Goal: Download file/media

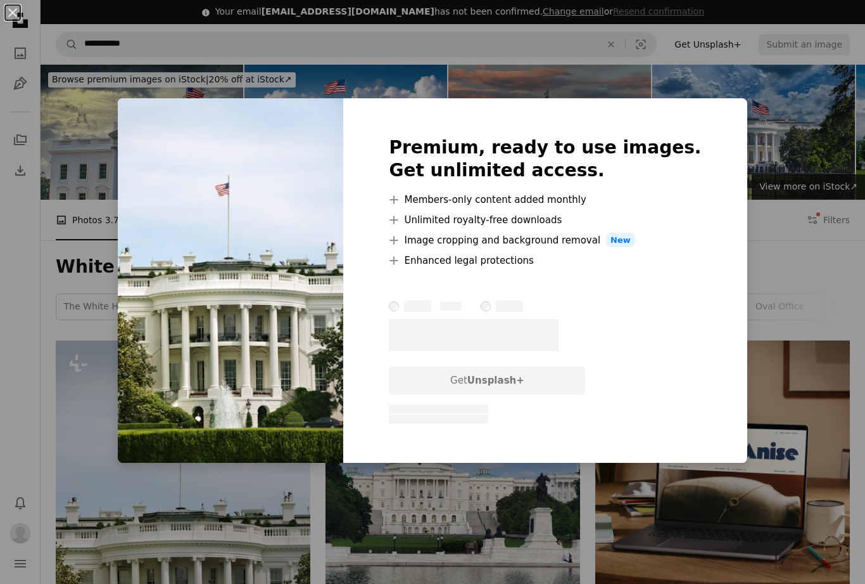
scroll to position [257, 0]
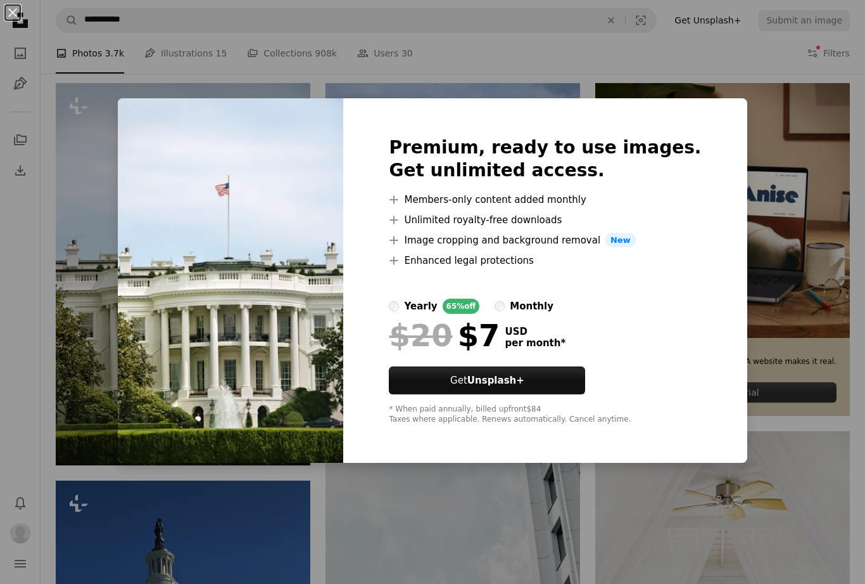
click at [73, 388] on div "An X shape Premium, ready to use images. Get unlimited access. A plus sign Memb…" at bounding box center [432, 292] width 865 height 584
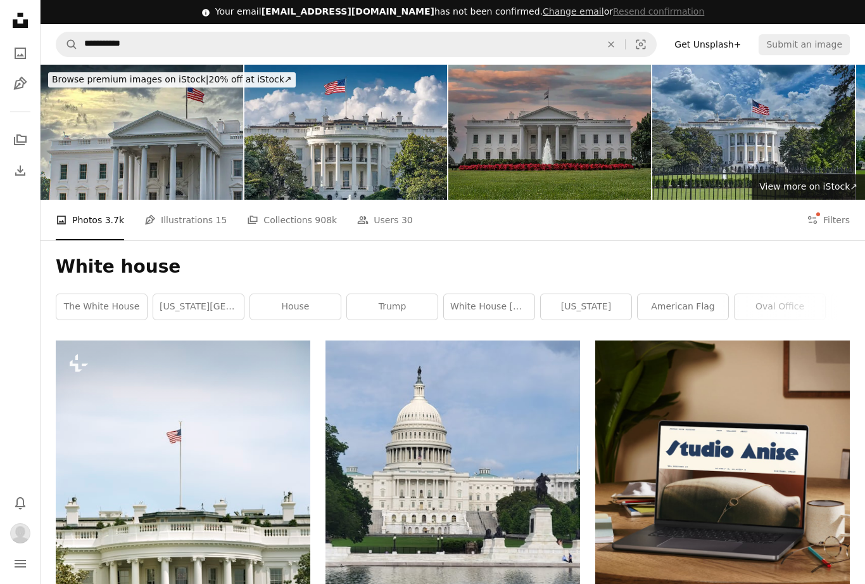
click at [826, 217] on button "Filters Filters" at bounding box center [828, 220] width 43 height 41
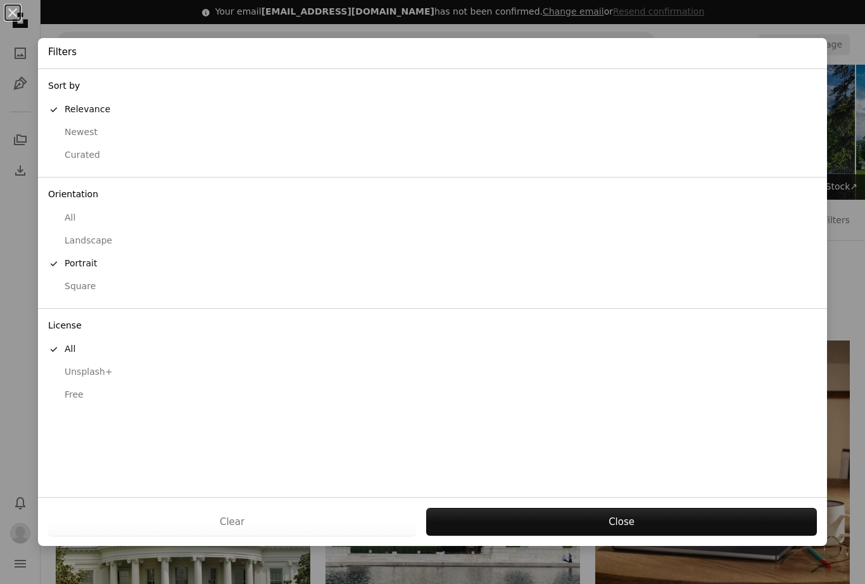
click at [70, 388] on div "Free" at bounding box center [432, 394] width 769 height 13
click at [677, 512] on button "Apply" at bounding box center [622, 521] width 392 height 28
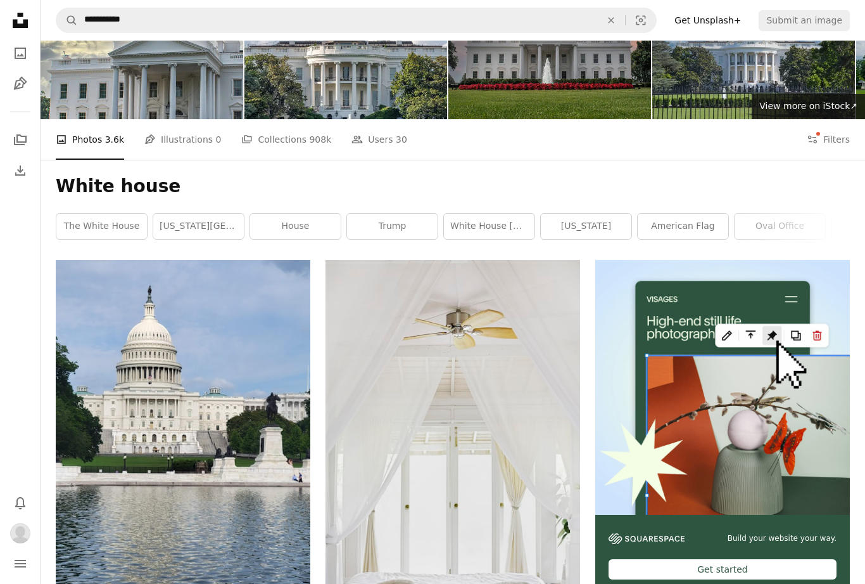
scroll to position [80, 0]
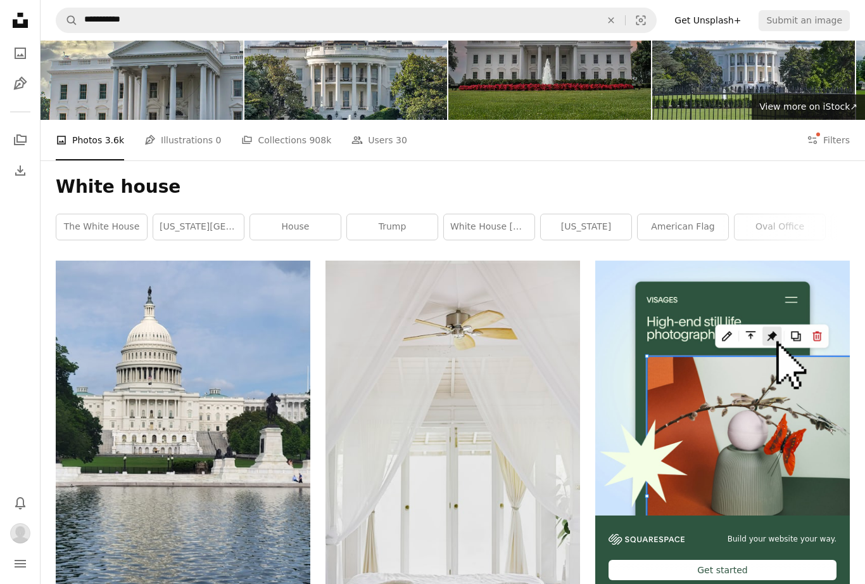
click at [188, 223] on link "[US_STATE][GEOGRAPHIC_DATA]" at bounding box center [198, 226] width 91 height 25
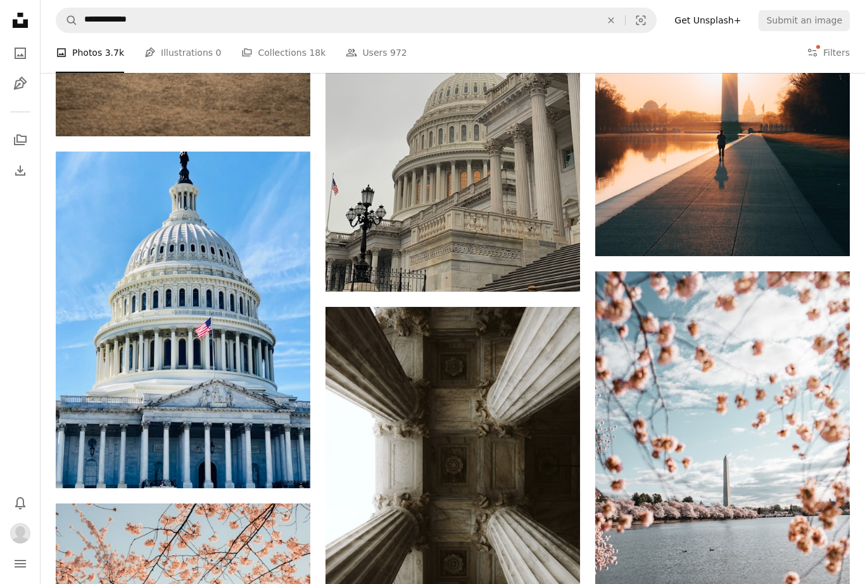
scroll to position [1919, 0]
click at [285, 463] on icon "Download" at bounding box center [285, 464] width 8 height 9
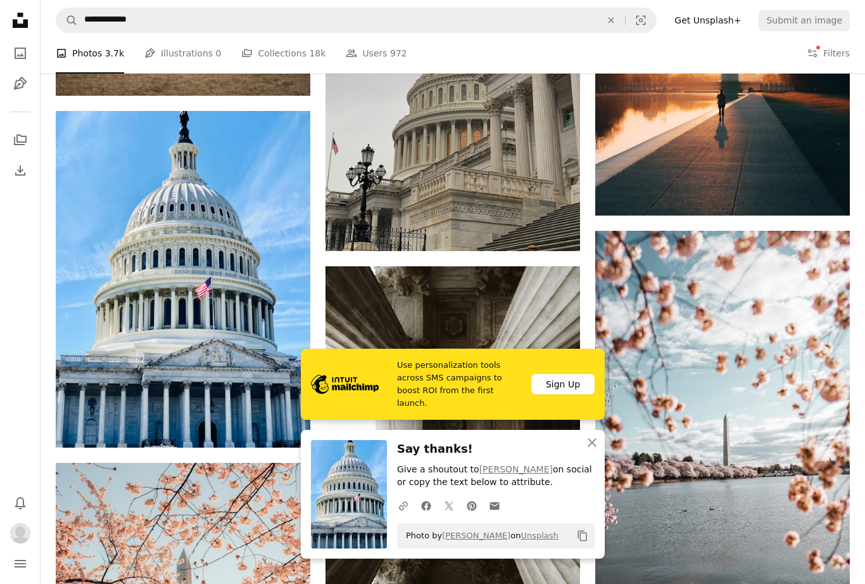
click at [591, 446] on icon "button" at bounding box center [592, 442] width 9 height 9
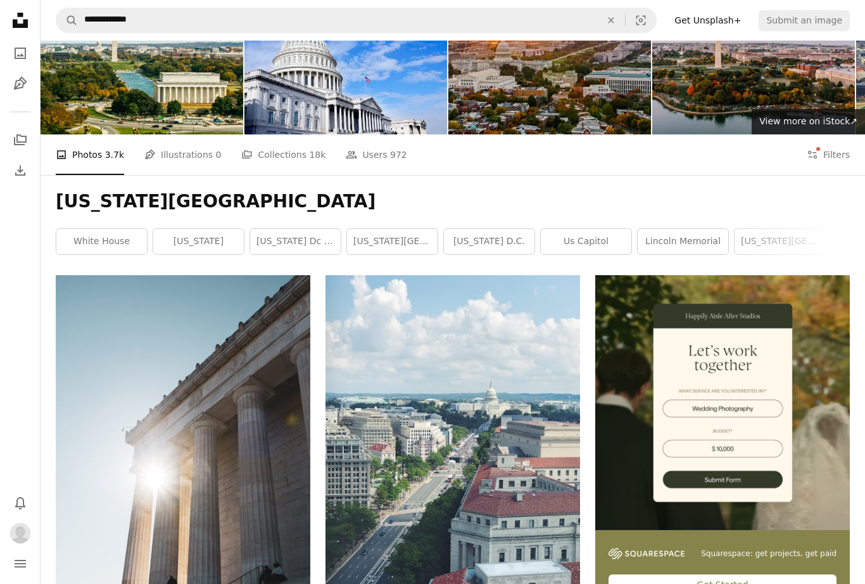
scroll to position [0, 0]
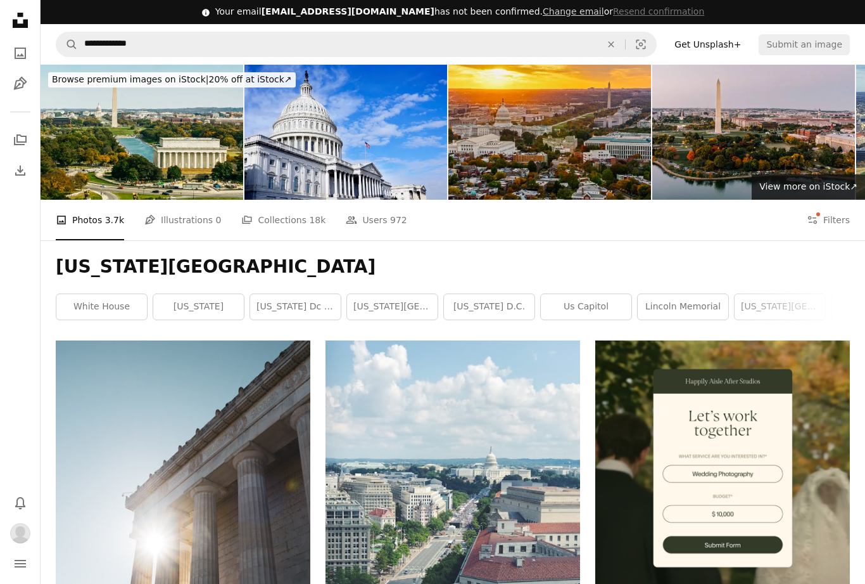
click at [832, 221] on button "Filters Filters" at bounding box center [828, 220] width 43 height 41
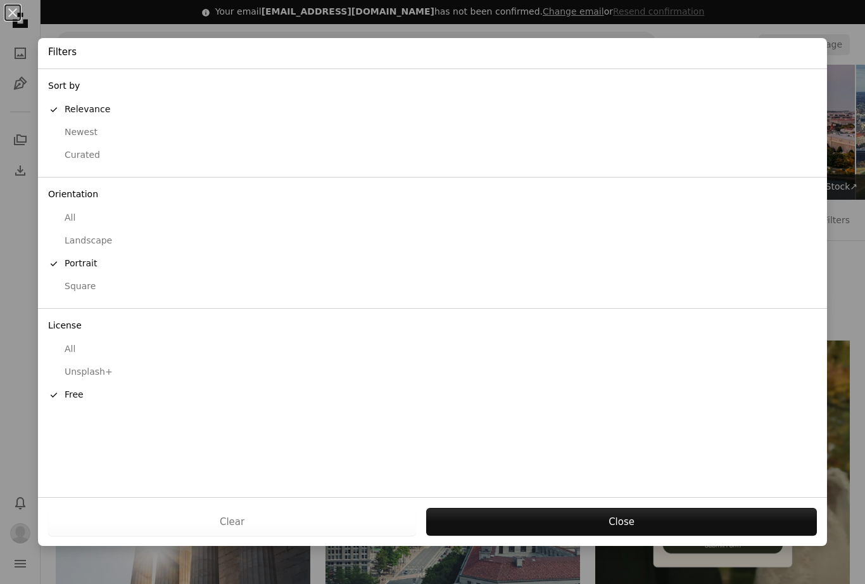
click at [640, 523] on button "Close" at bounding box center [621, 521] width 391 height 28
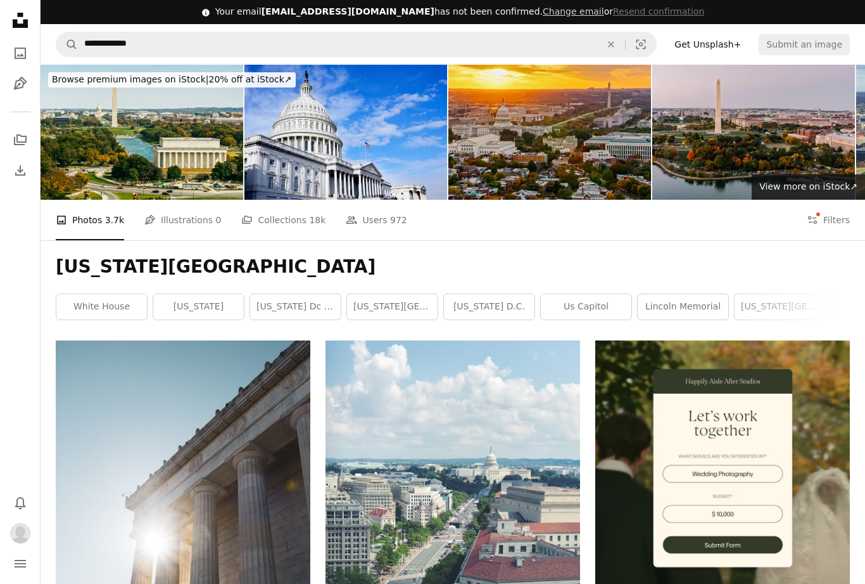
click at [18, 60] on icon "A photo" at bounding box center [20, 53] width 15 height 15
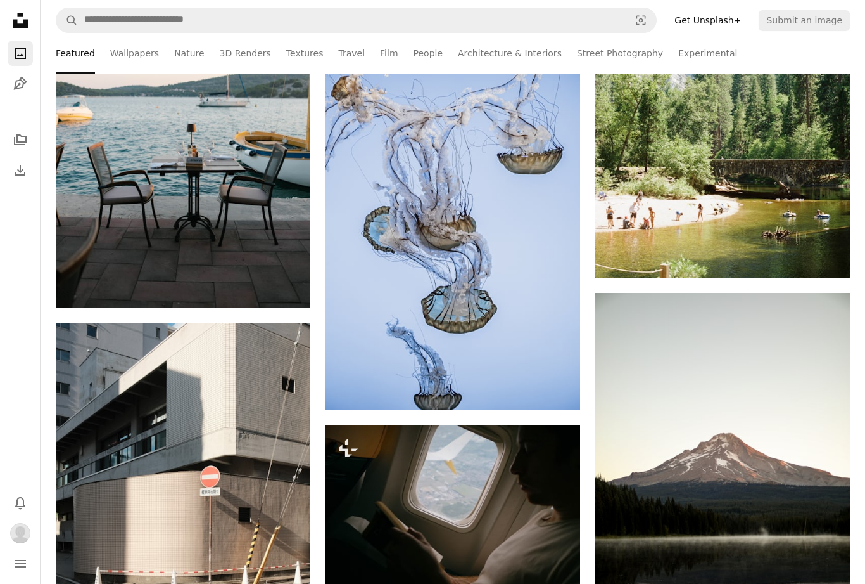
scroll to position [1453, 0]
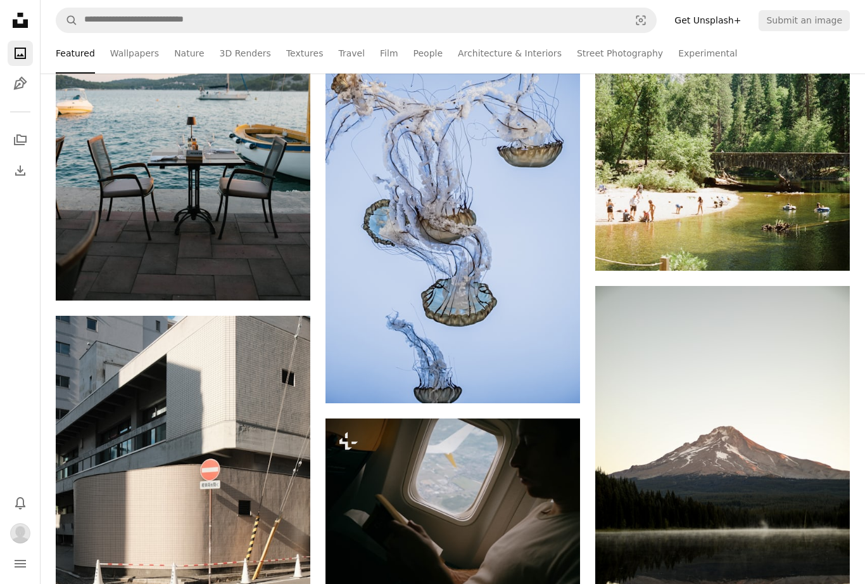
click at [18, 567] on icon "Menu" at bounding box center [20, 563] width 11 height 8
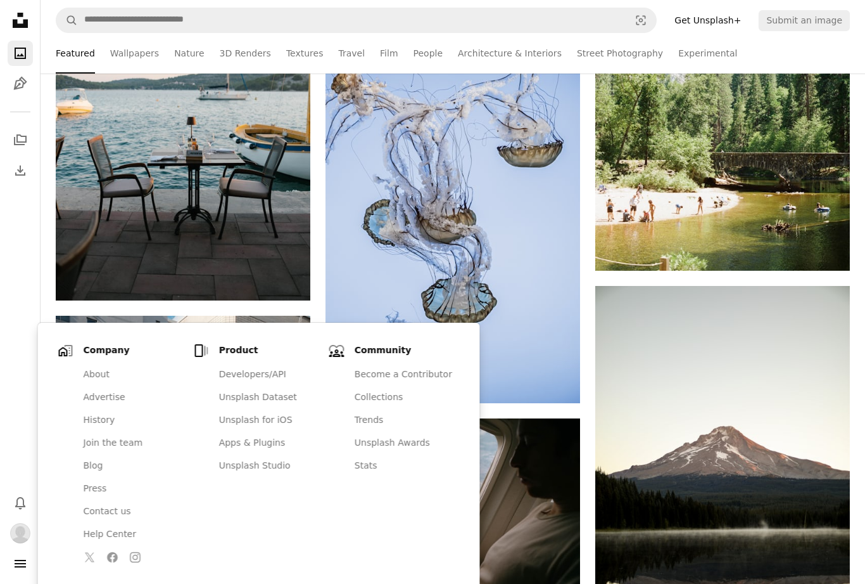
click at [22, 220] on nav "Unsplash logo Unsplash Home A photo Pen Tool A stack of folders Download Photos…" at bounding box center [20, 292] width 41 height 584
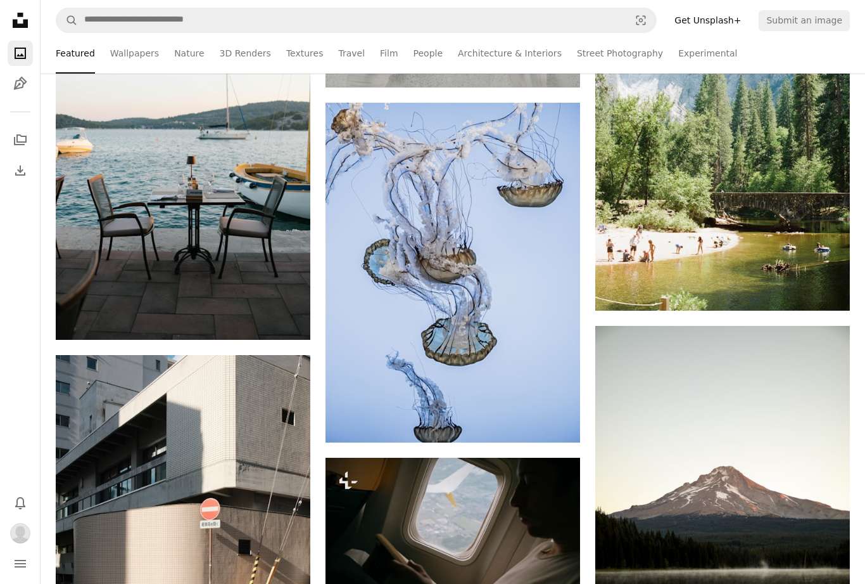
scroll to position [1415, 0]
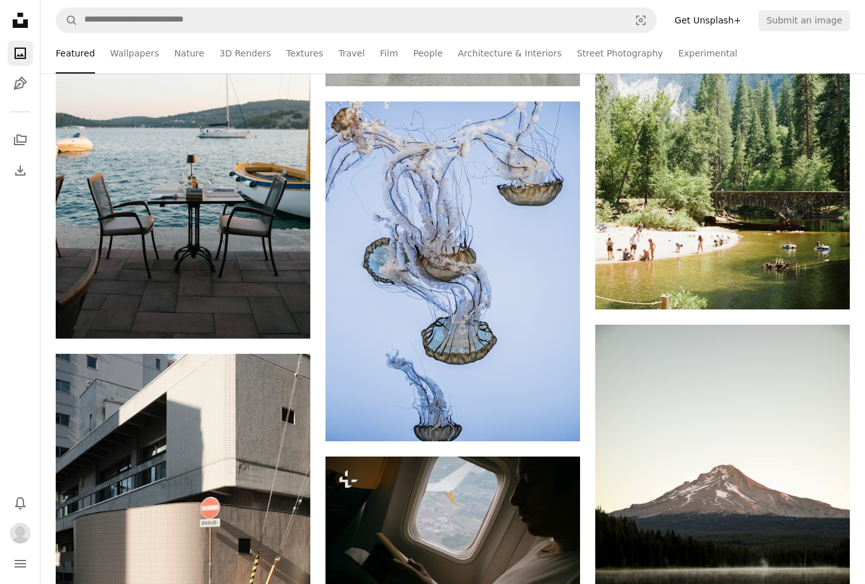
click at [224, 167] on img at bounding box center [183, 147] width 255 height 382
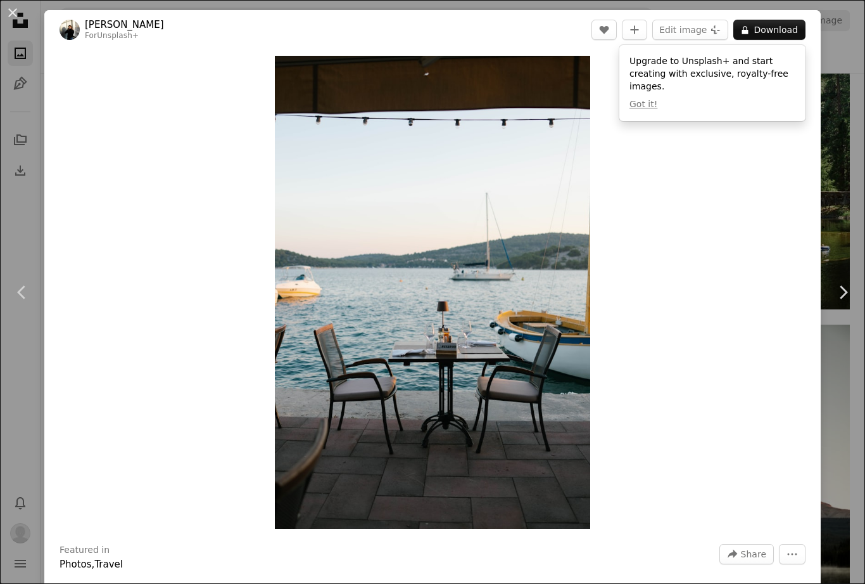
click at [644, 107] on button "Got it!" at bounding box center [644, 104] width 28 height 13
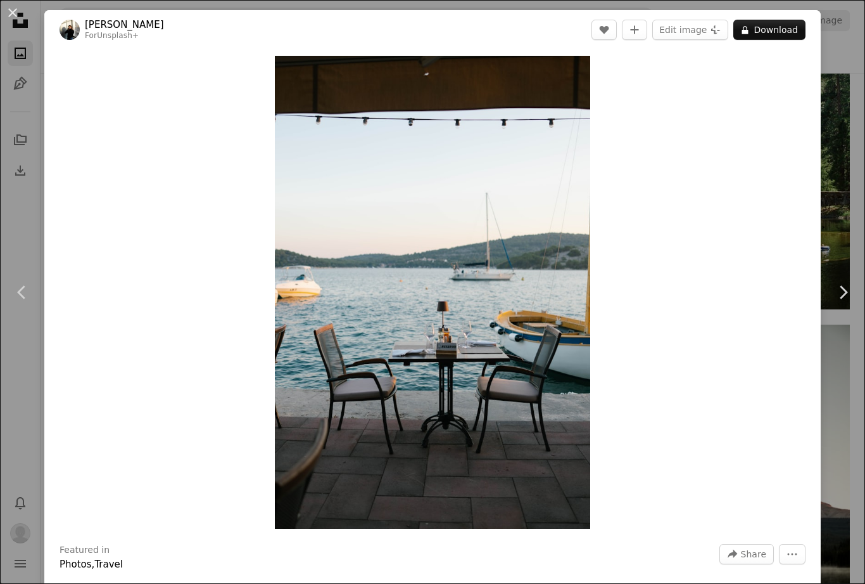
click at [848, 167] on div "An X shape Chevron left Chevron right [PERSON_NAME] For Unsplash+ A heart A plu…" at bounding box center [432, 292] width 865 height 584
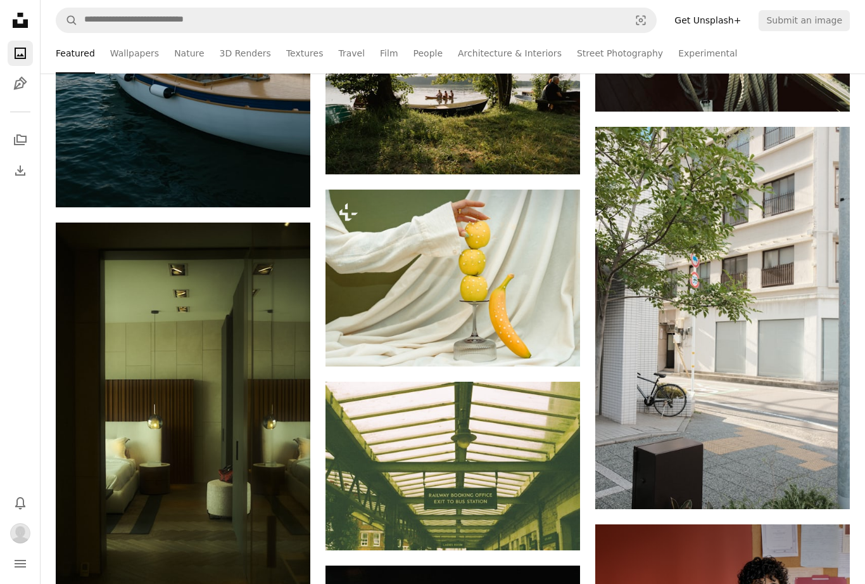
scroll to position [3629, 0]
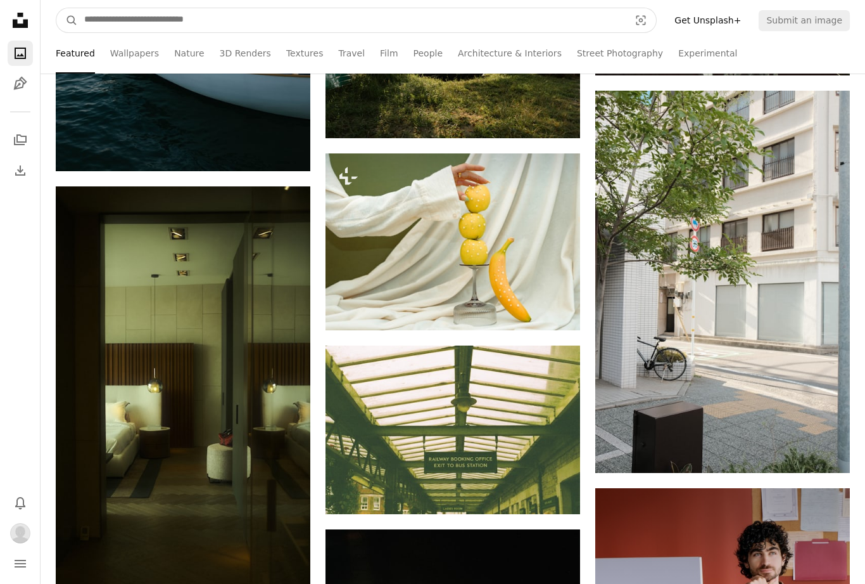
click at [473, 29] on input "Find visuals sitewide" at bounding box center [352, 20] width 548 height 24
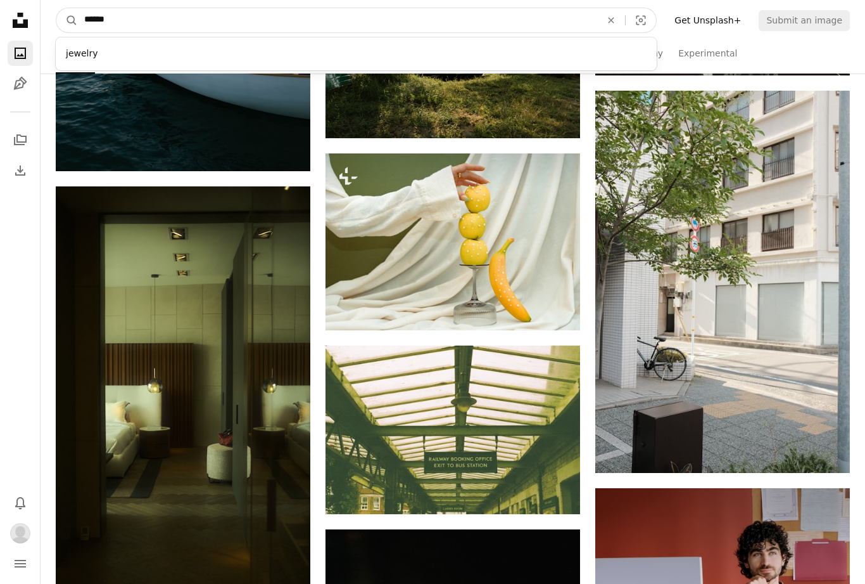
type input "******"
click at [67, 20] on button "A magnifying glass" at bounding box center [67, 20] width 22 height 24
